Goal: Find specific page/section: Find specific page/section

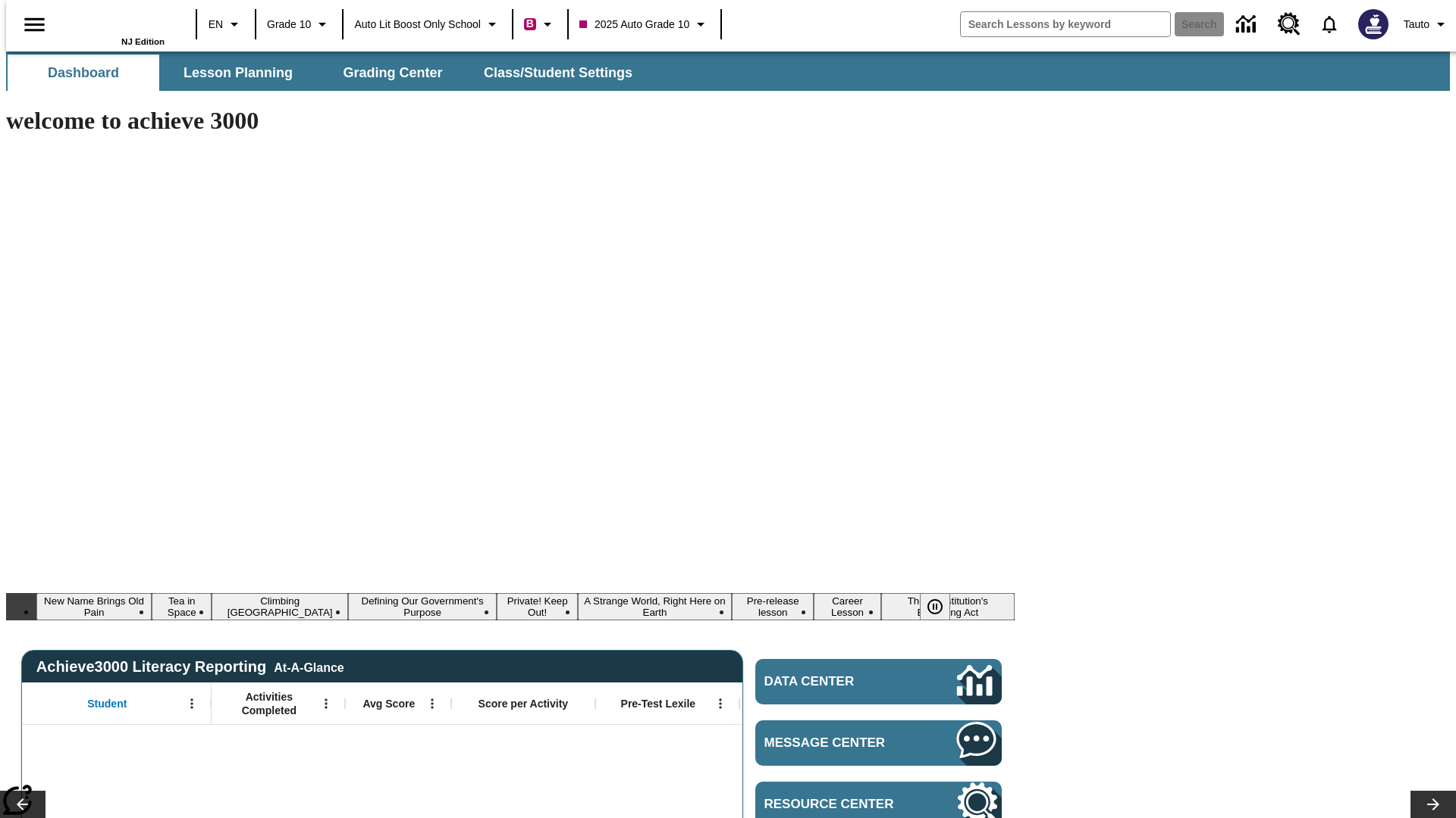
type input "-1"
click at [232, 73] on span "Lesson Planning" at bounding box center [237, 73] width 109 height 18
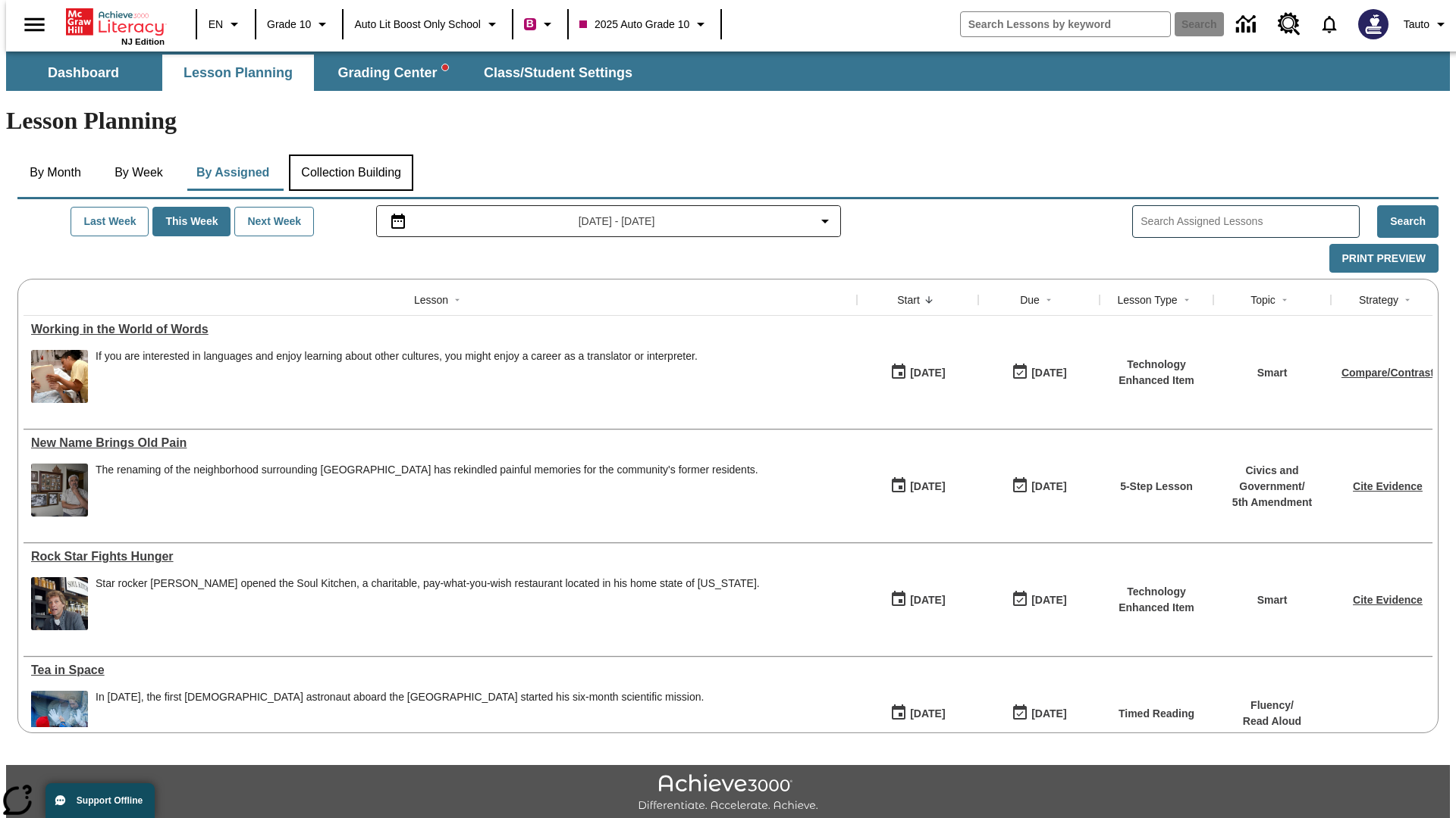
click at [349, 154] on button "Collection Building" at bounding box center [351, 172] width 124 height 36
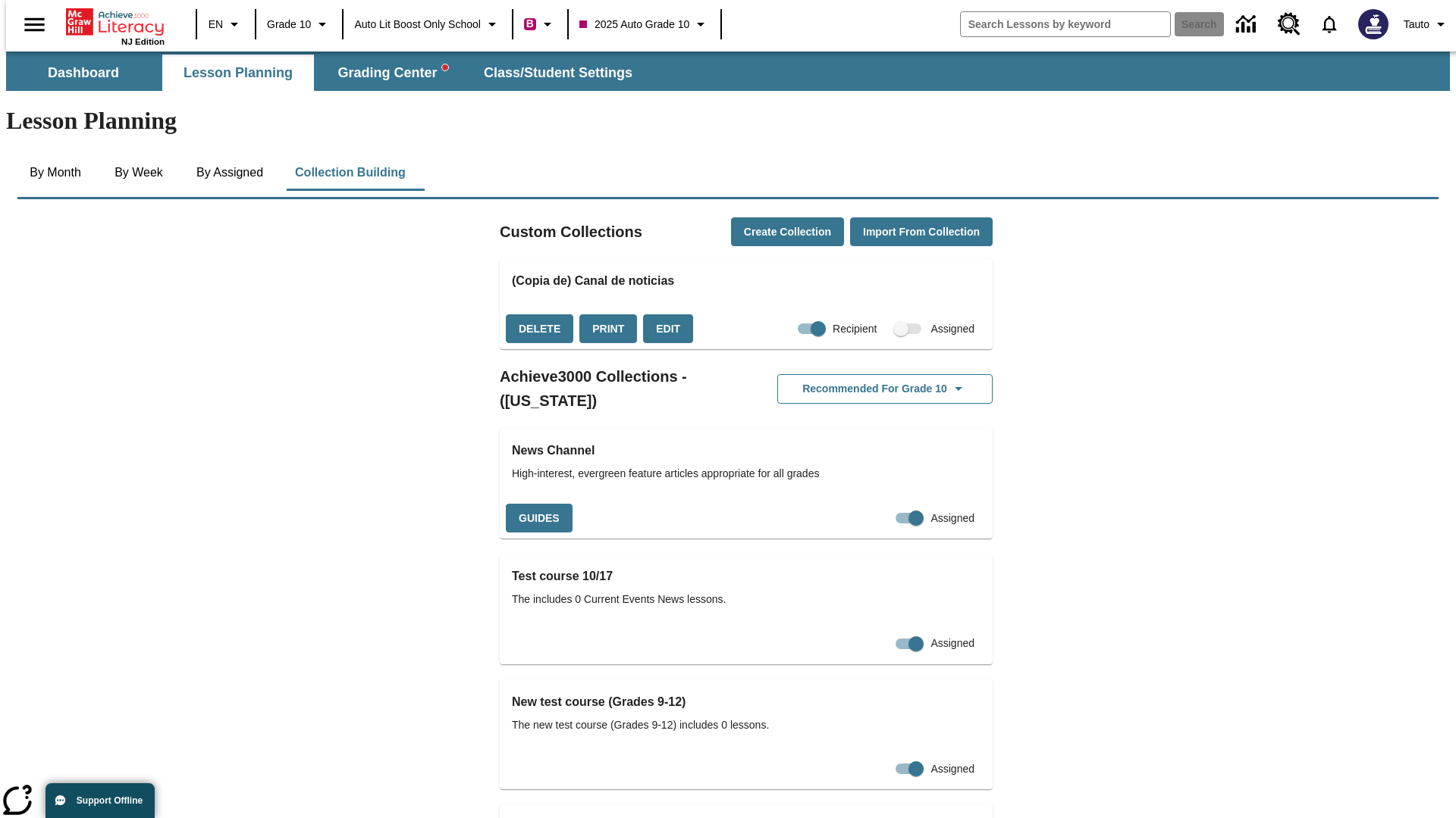
checkbox input "true"
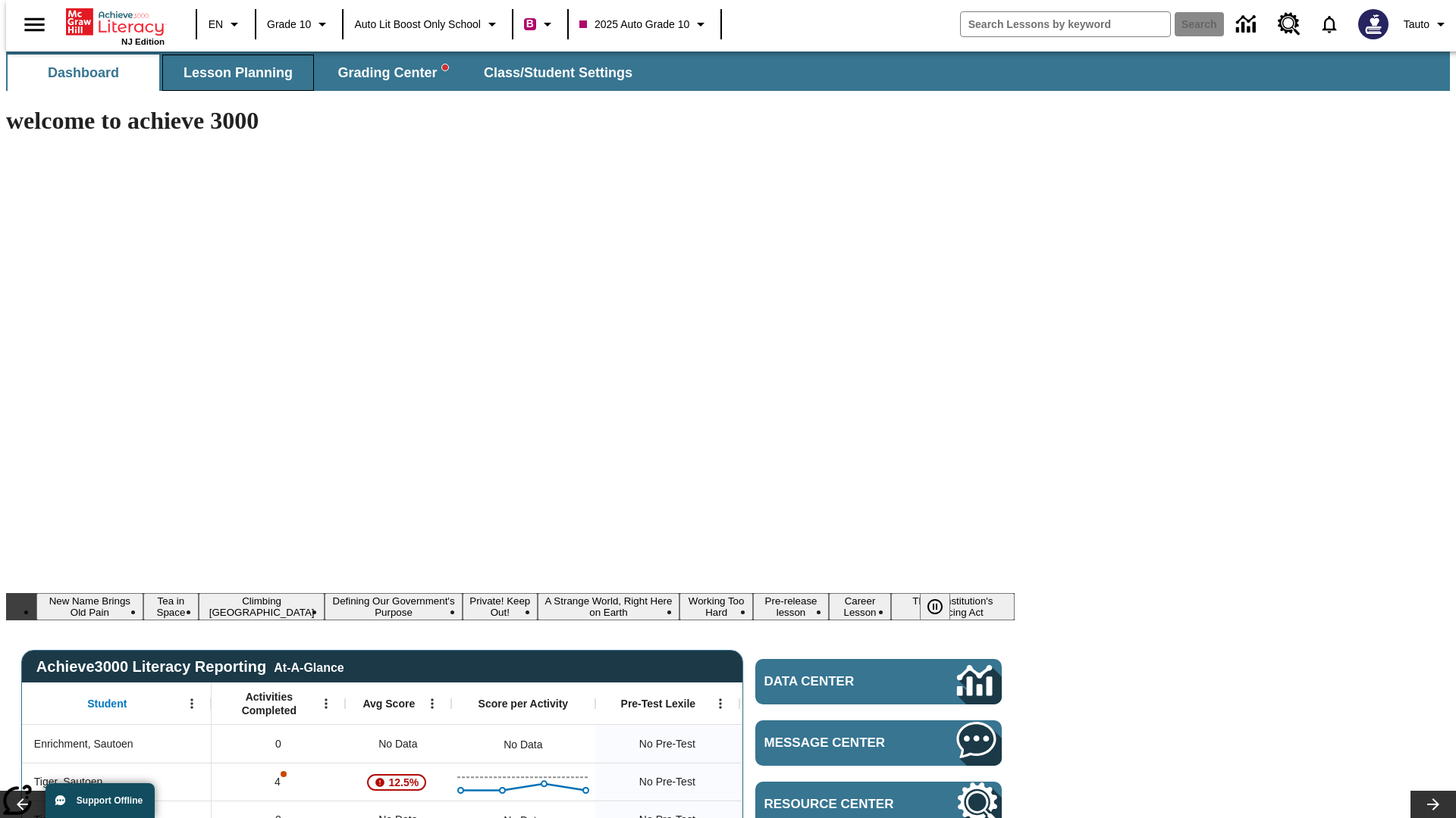
click at [232, 73] on span "Lesson Planning" at bounding box center [237, 73] width 109 height 18
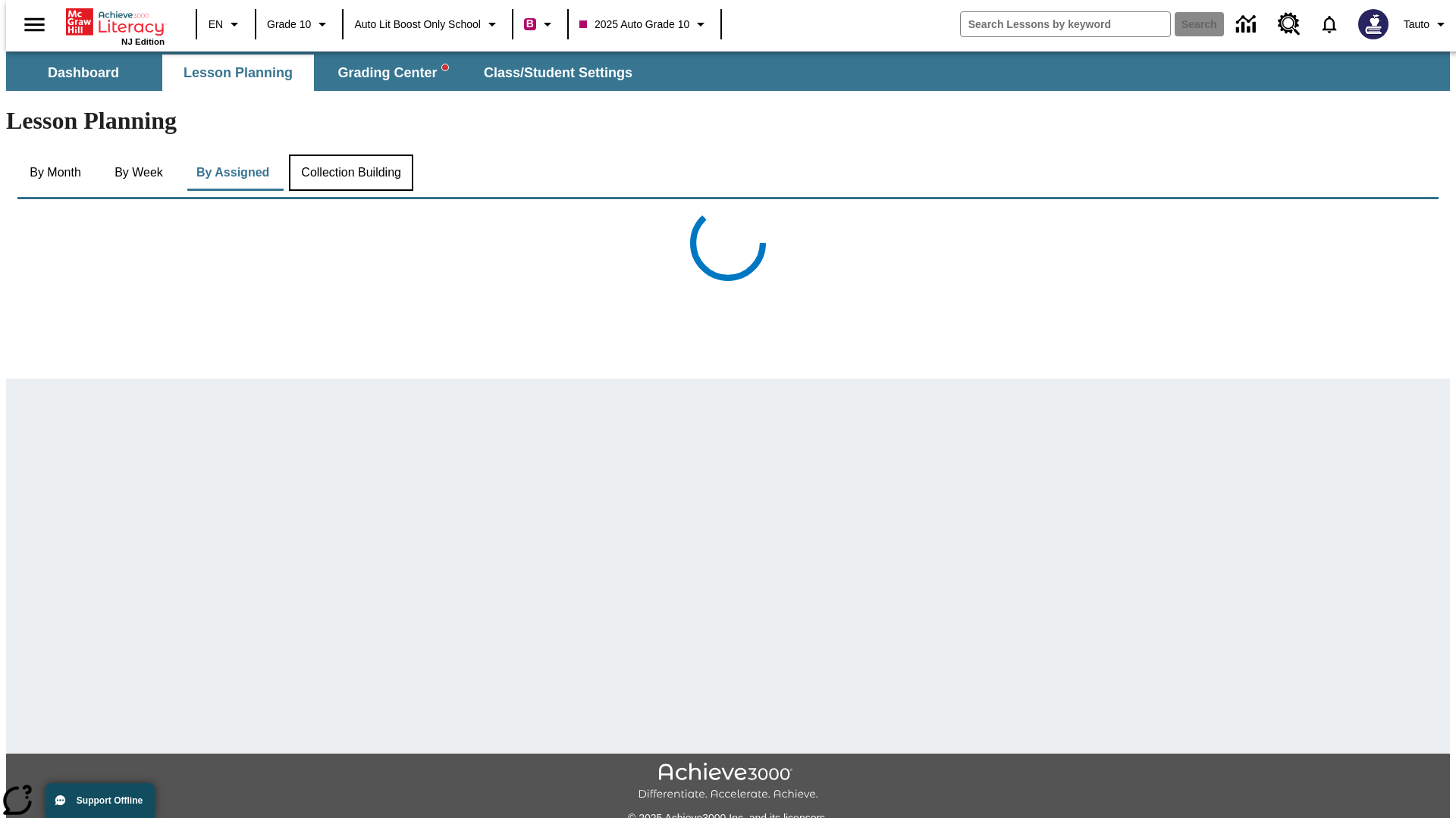
click at [349, 154] on button "Collection Building" at bounding box center [351, 172] width 124 height 36
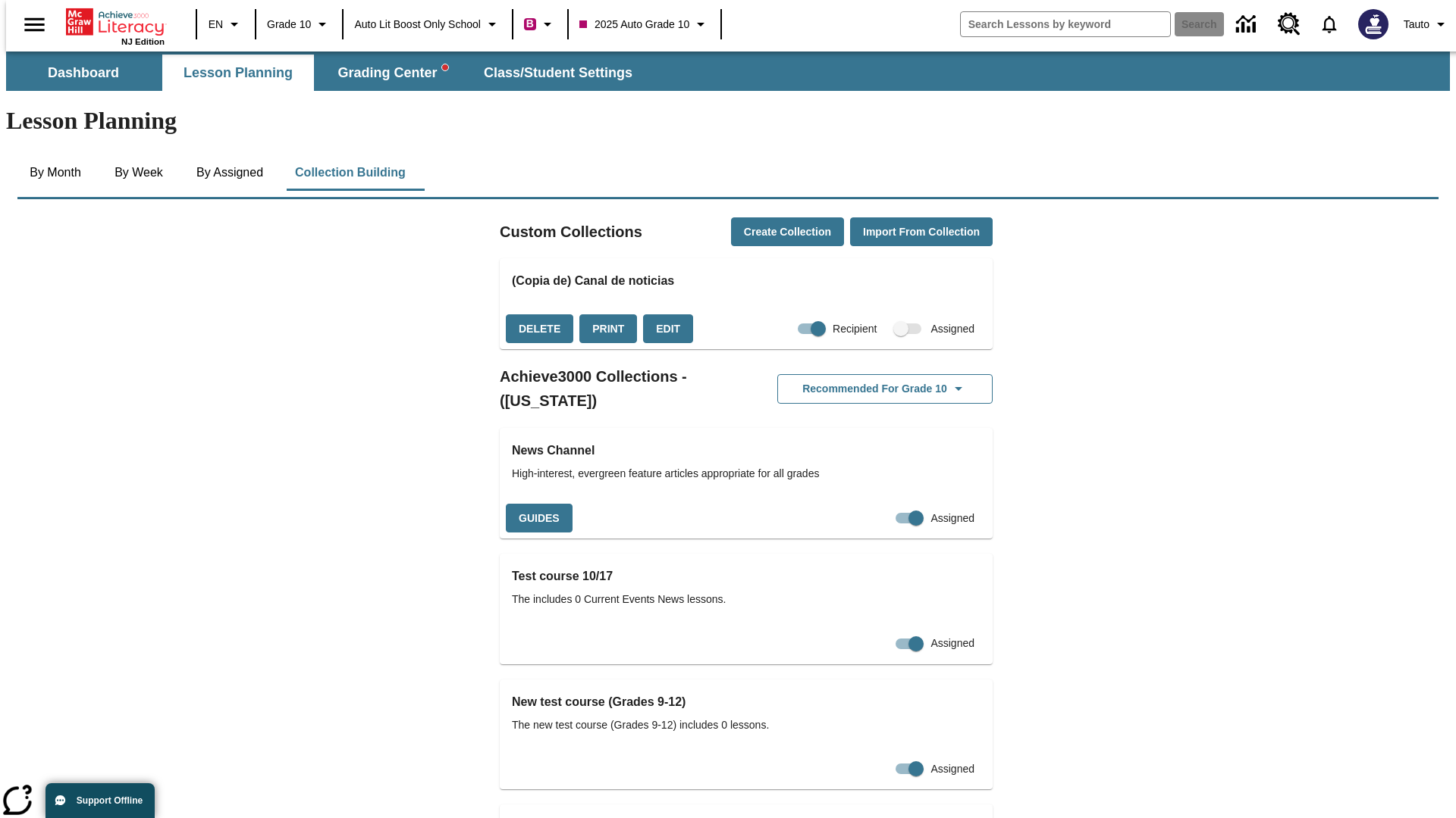
checkbox input "false"
